Goal: Book appointment/travel/reservation

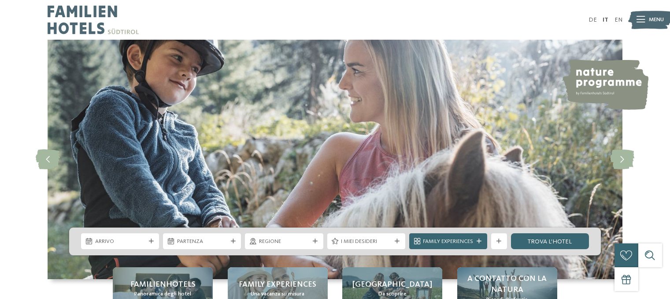
click at [148, 239] on div at bounding box center [151, 241] width 8 height 5
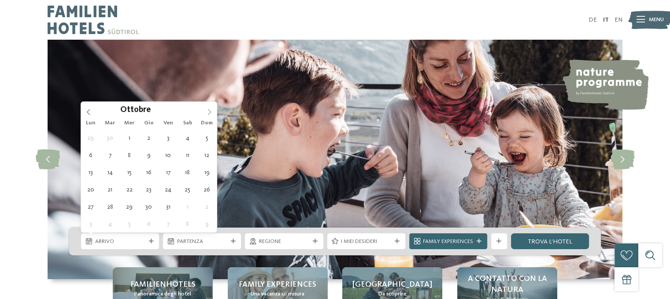
click at [209, 113] on icon at bounding box center [209, 112] width 6 height 6
type div "[DATE]"
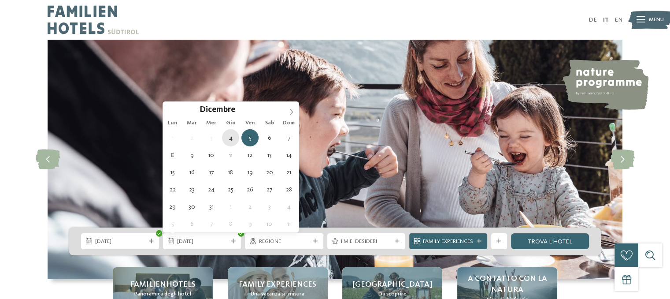
type div "[DATE]"
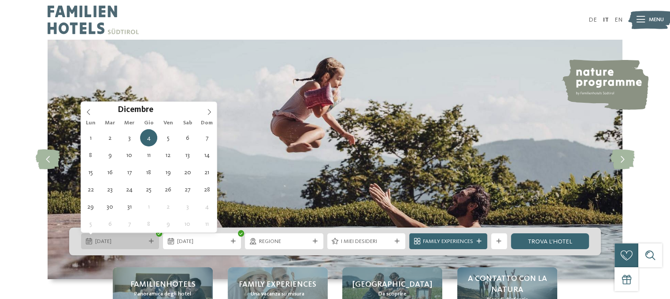
click at [137, 242] on span "[DATE]" at bounding box center [120, 241] width 50 height 8
type div "[DATE]"
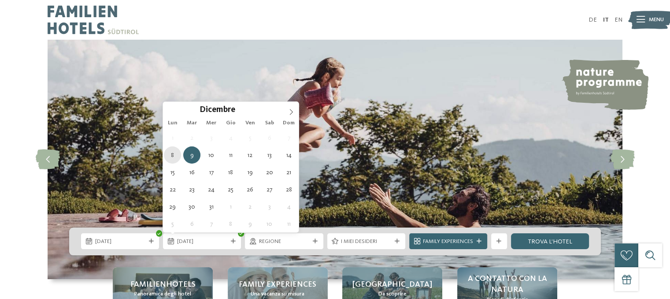
type div "[DATE]"
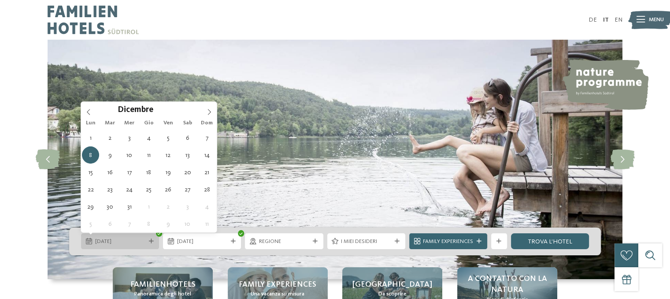
click at [102, 240] on span "[DATE]" at bounding box center [120, 241] width 50 height 8
type div "[DATE]"
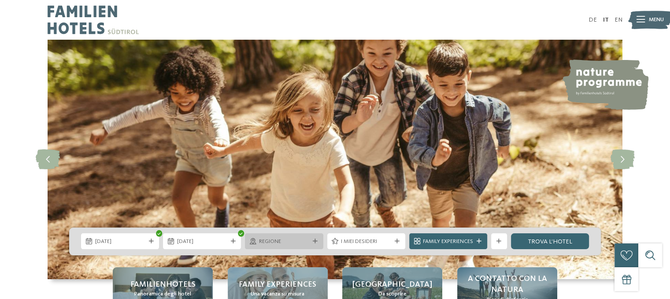
click at [304, 240] on span "Regione" at bounding box center [284, 241] width 50 height 8
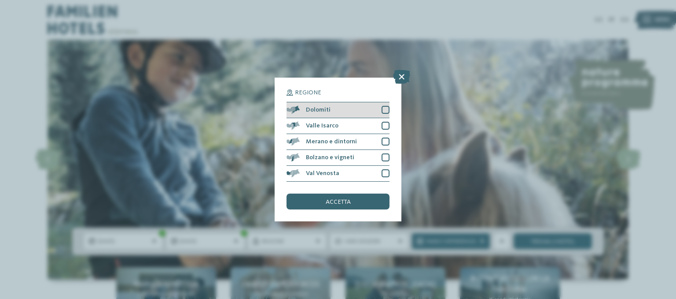
click at [384, 107] on div at bounding box center [386, 110] width 8 height 8
click at [372, 199] on div "accetta" at bounding box center [338, 201] width 103 height 16
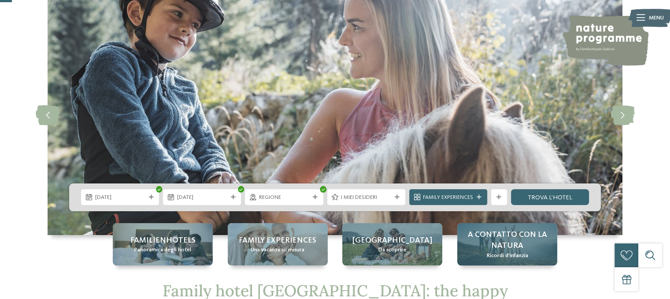
scroll to position [132, 0]
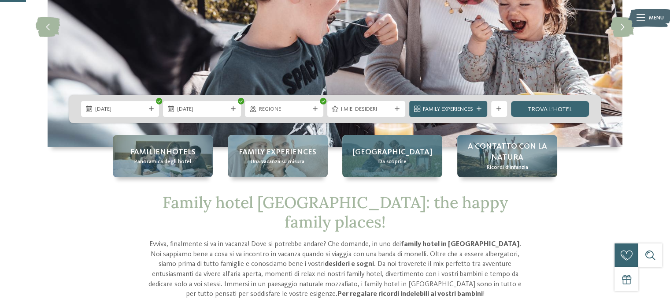
click at [402, 164] on span "Da scoprire" at bounding box center [392, 162] width 28 height 8
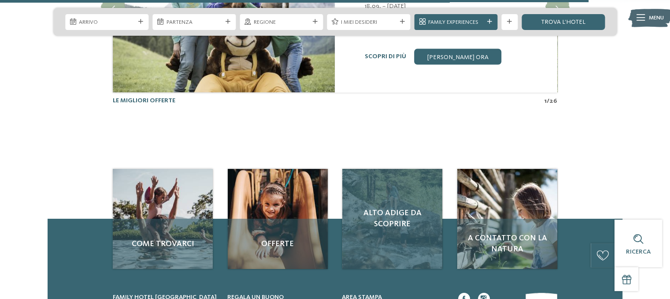
scroll to position [1982, 0]
